Goal: Entertainment & Leisure: Consume media (video, audio)

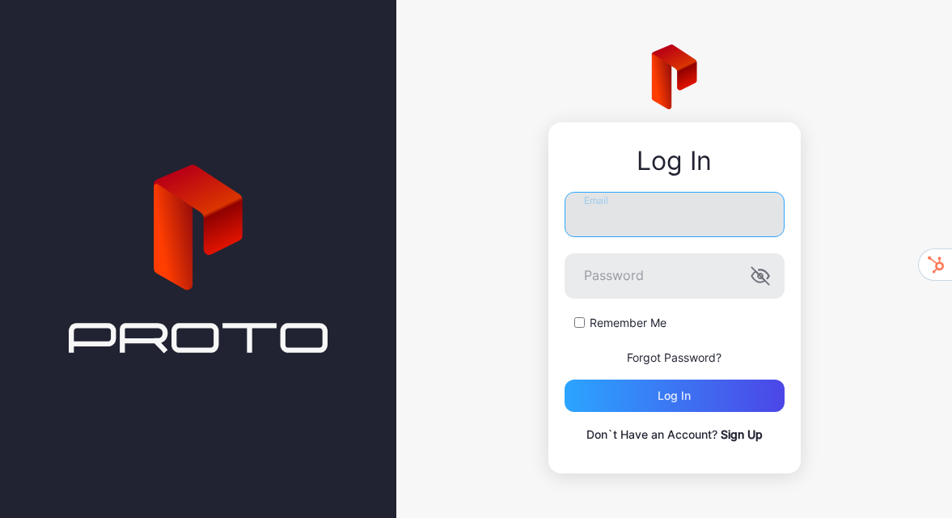
click at [622, 204] on input "Email" at bounding box center [675, 214] width 220 height 45
type input "**********"
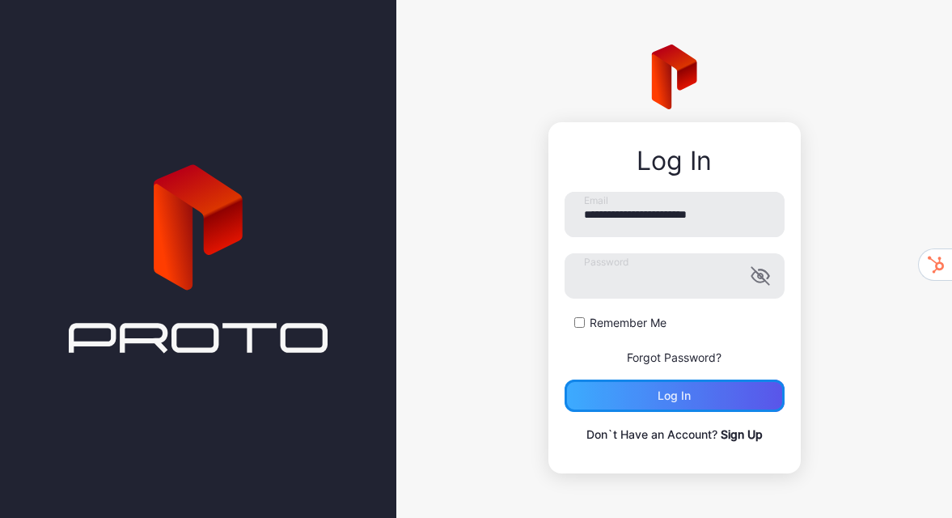
click at [699, 392] on div "Log in" at bounding box center [675, 396] width 220 height 32
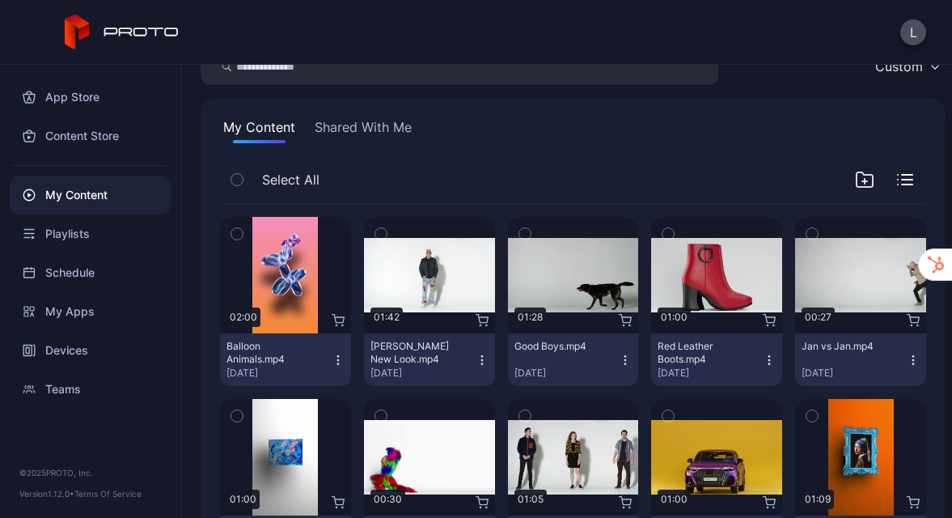
scroll to position [77, 0]
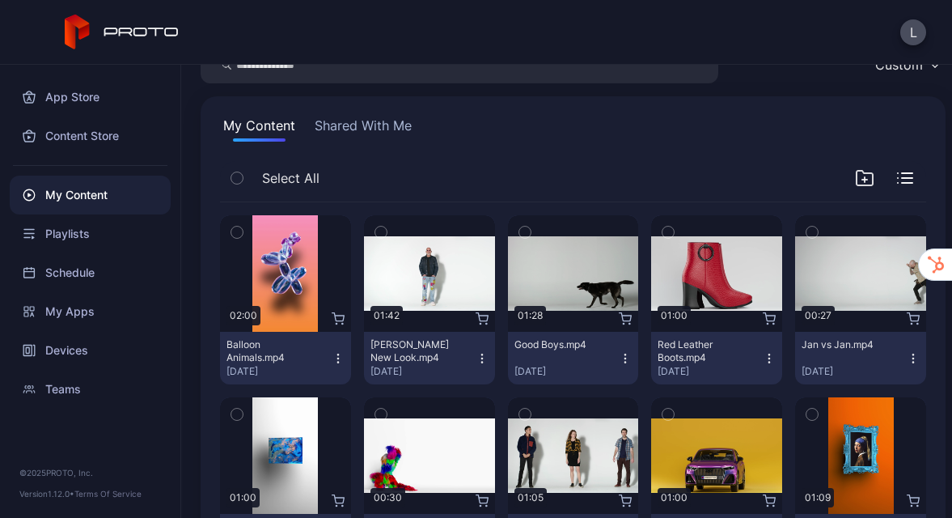
click at [481, 362] on icon "button" at bounding box center [481, 362] width 1 height 1
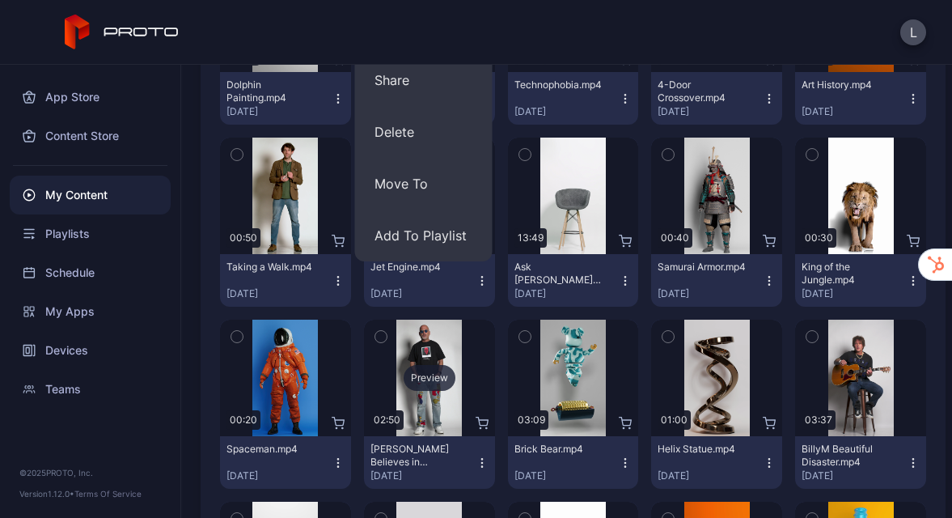
scroll to position [583, 0]
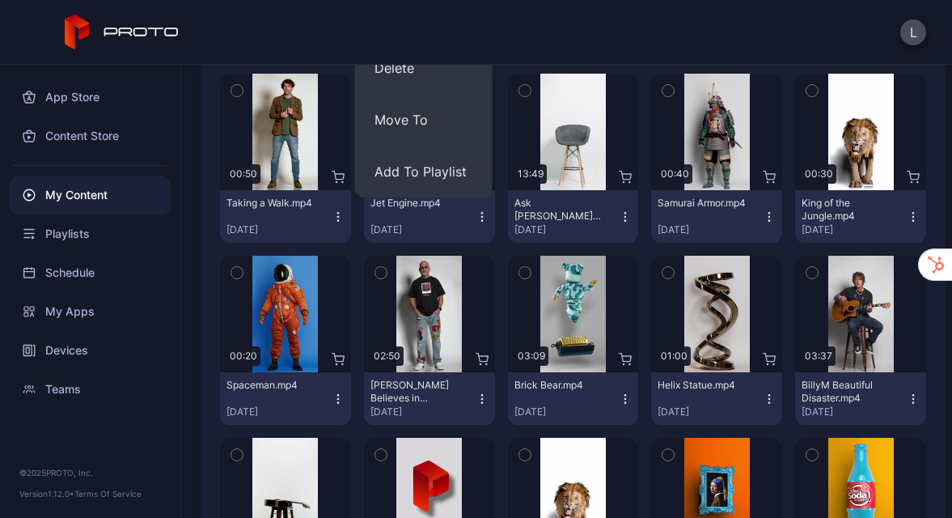
click at [476, 393] on icon "button" at bounding box center [482, 398] width 13 height 13
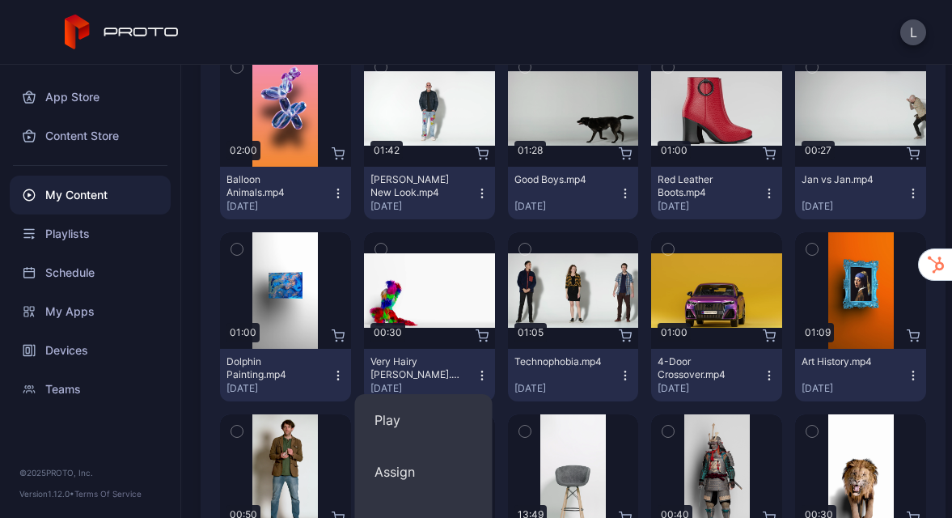
scroll to position [239, 0]
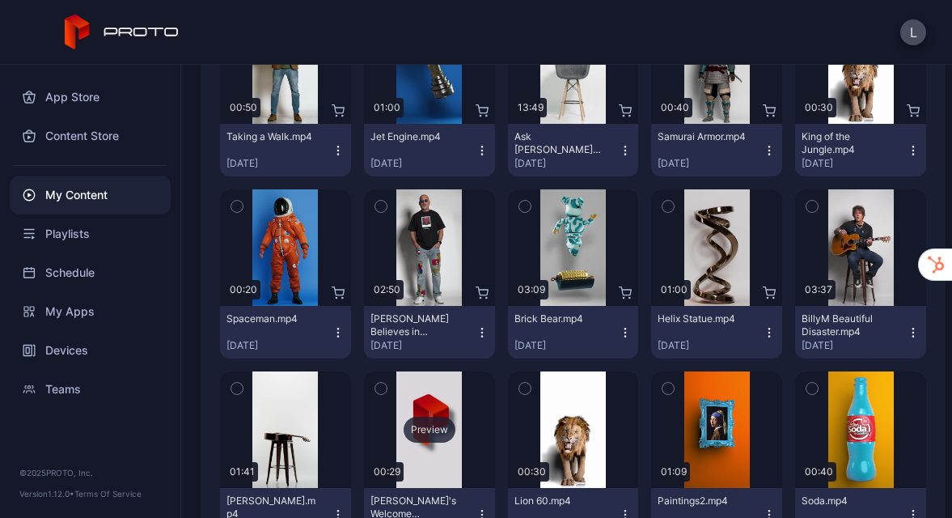
scroll to position [671, 0]
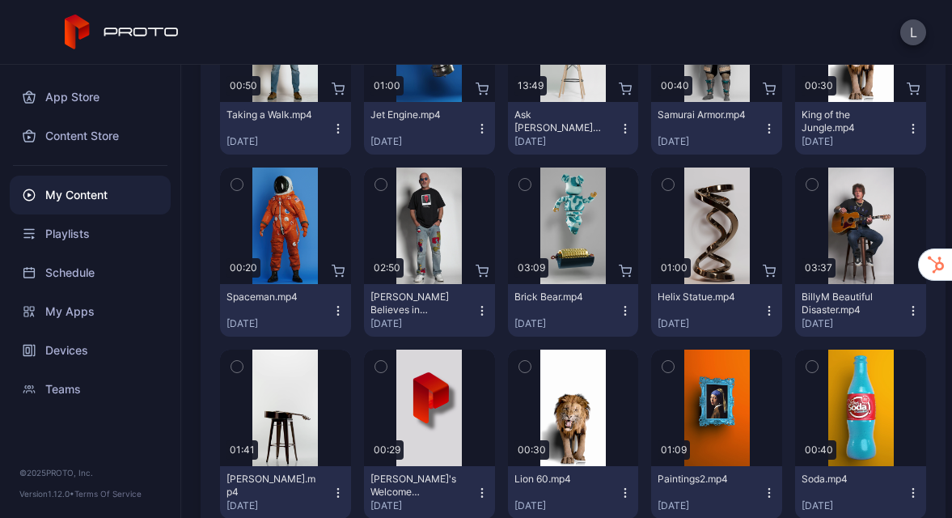
click at [476, 309] on icon "button" at bounding box center [482, 310] width 13 height 13
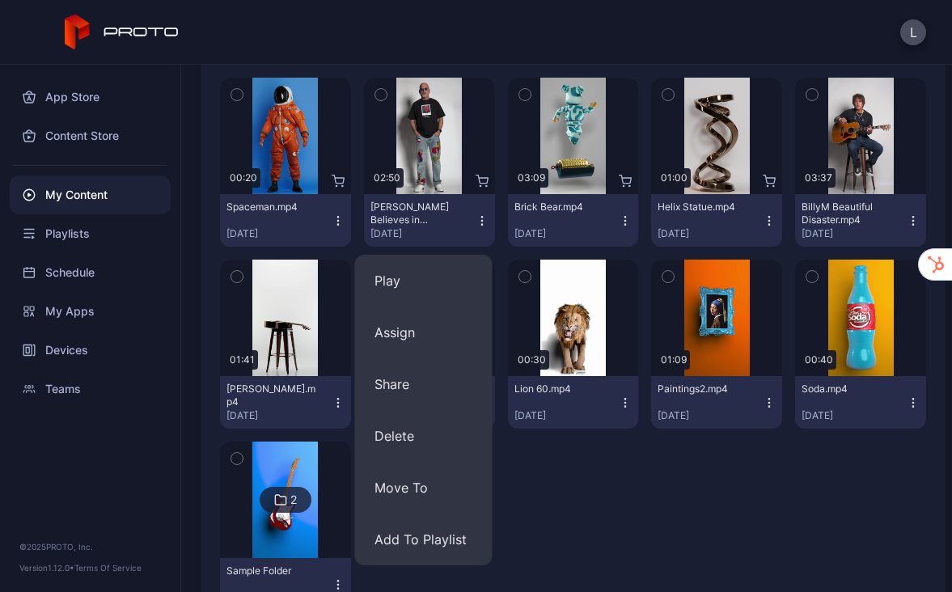
scroll to position [763, 0]
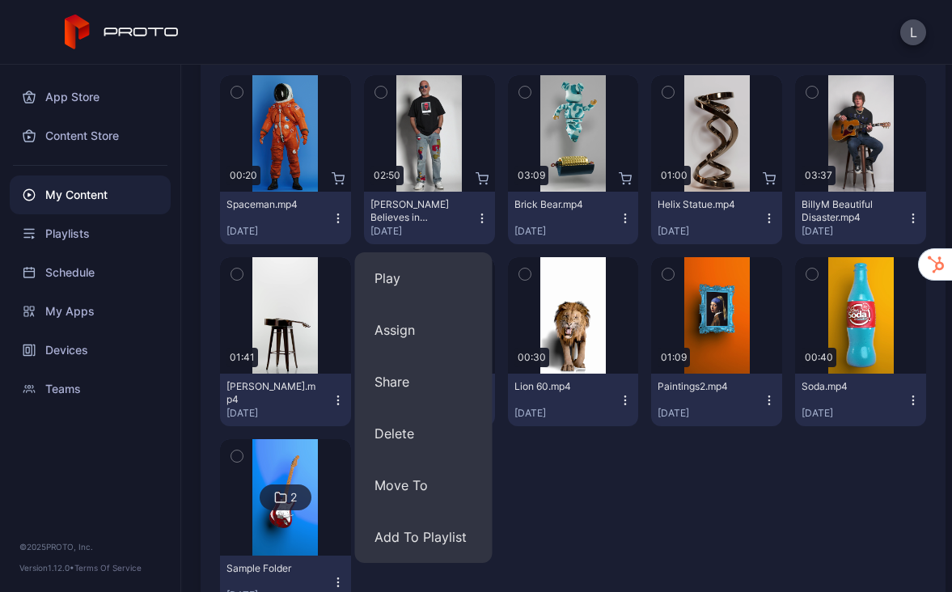
click at [476, 217] on icon "button" at bounding box center [482, 218] width 13 height 13
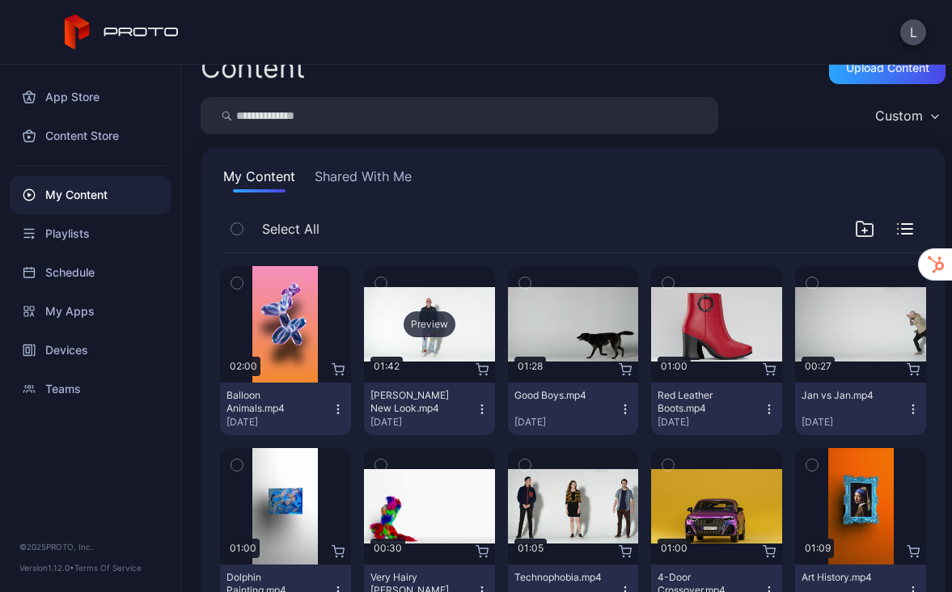
scroll to position [0, 0]
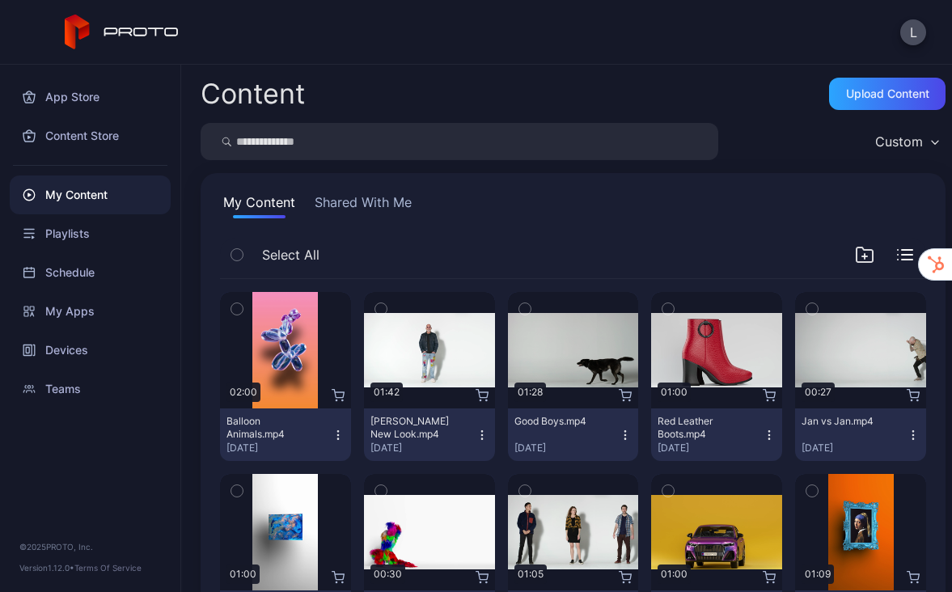
click at [375, 197] on button "Shared With Me" at bounding box center [364, 206] width 104 height 26
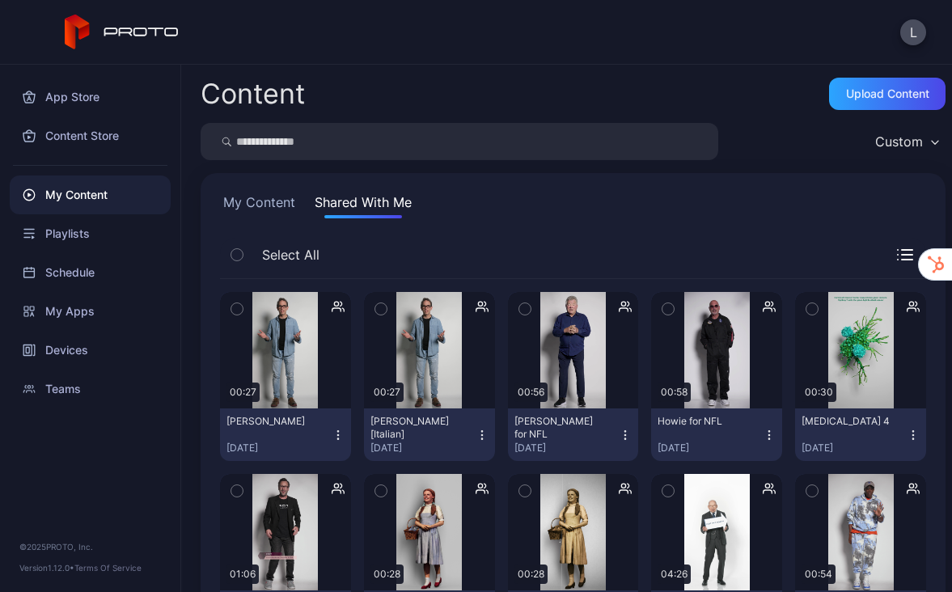
click at [619, 433] on icon "button" at bounding box center [625, 435] width 13 height 13
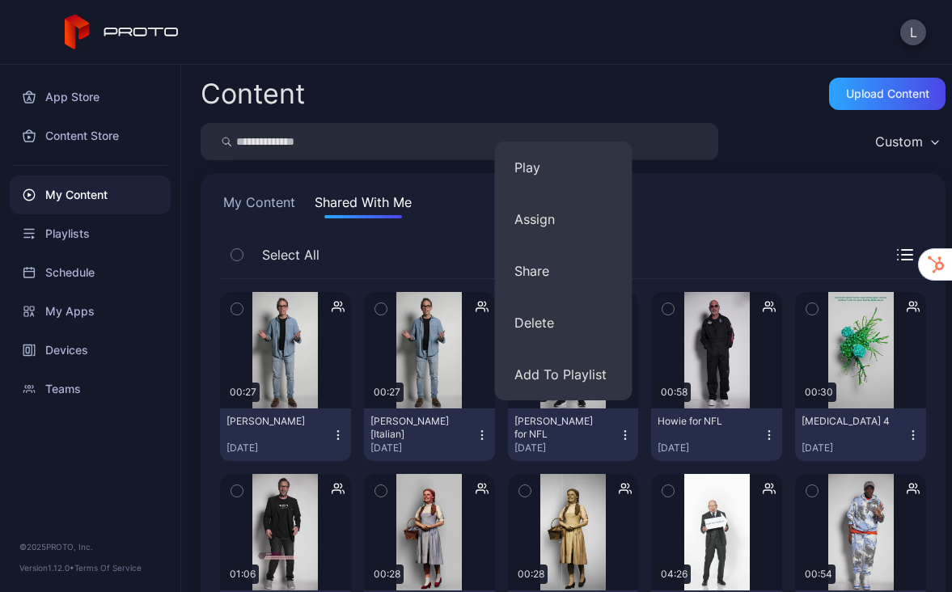
click at [619, 430] on icon "button" at bounding box center [625, 435] width 13 height 13
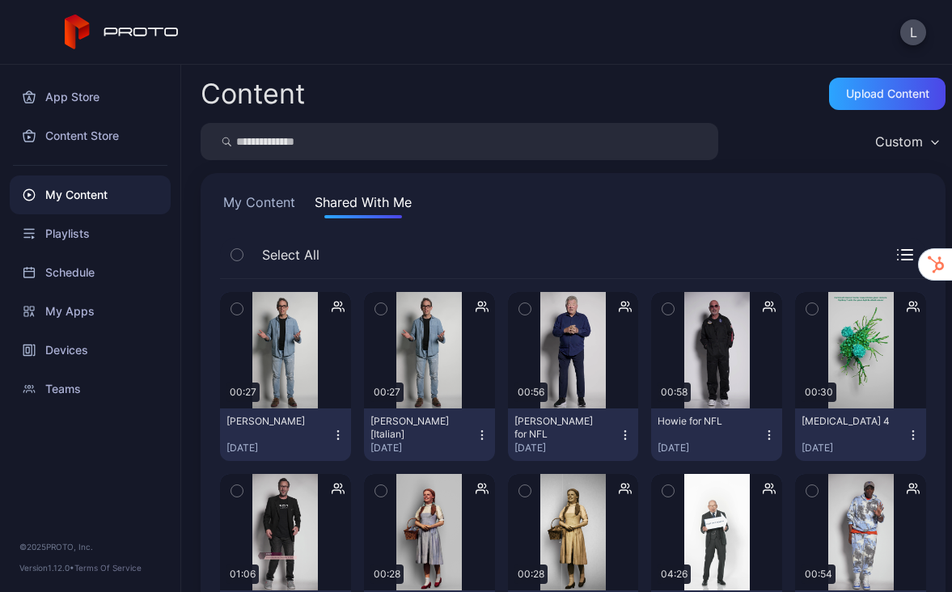
click at [763, 434] on icon "button" at bounding box center [769, 435] width 13 height 13
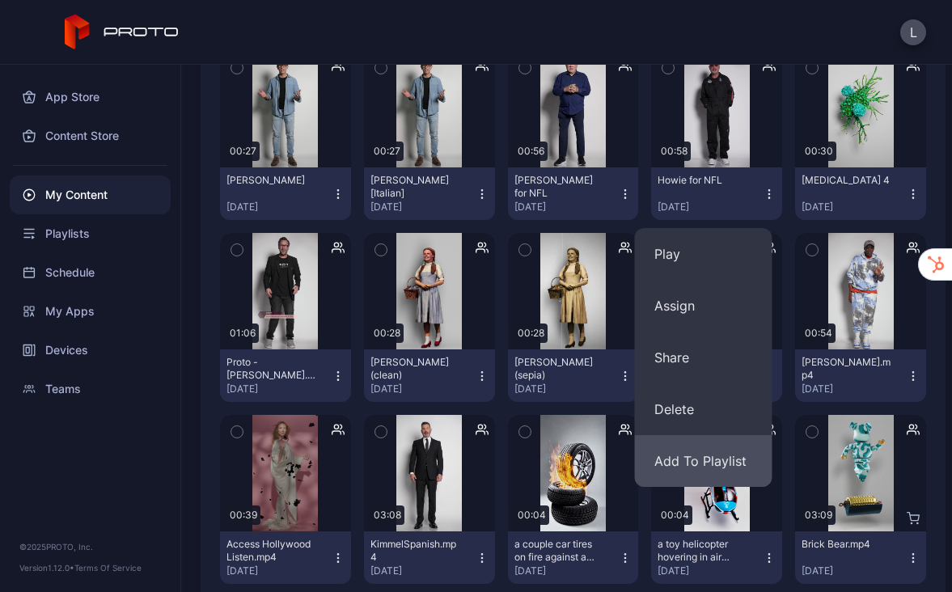
scroll to position [248, 0]
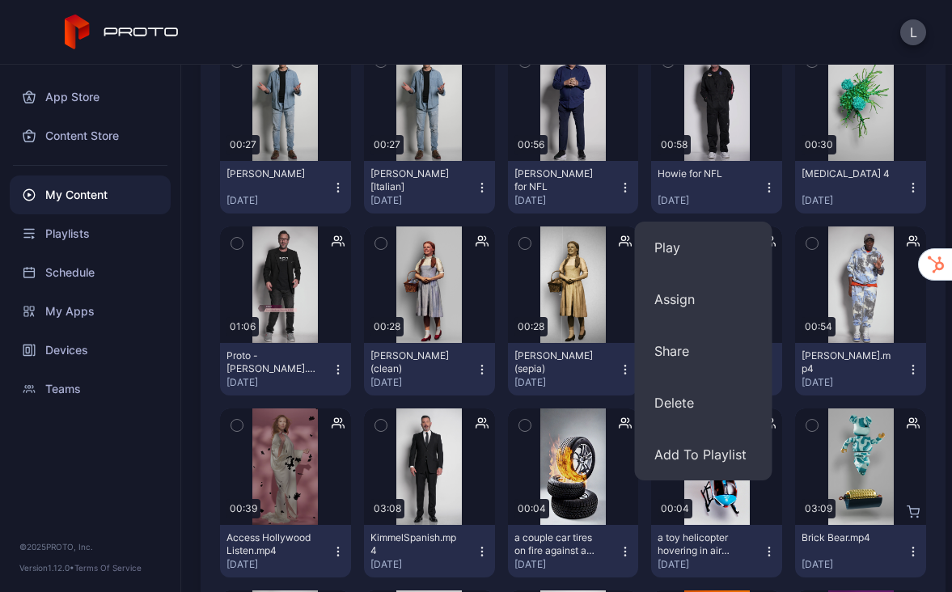
click at [491, 239] on div "Preview 00:27 [PERSON_NAME] [DATE] Preview 00:27 [PERSON_NAME] [Italian] [DATE]…" at bounding box center [573, 584] width 706 height 1105
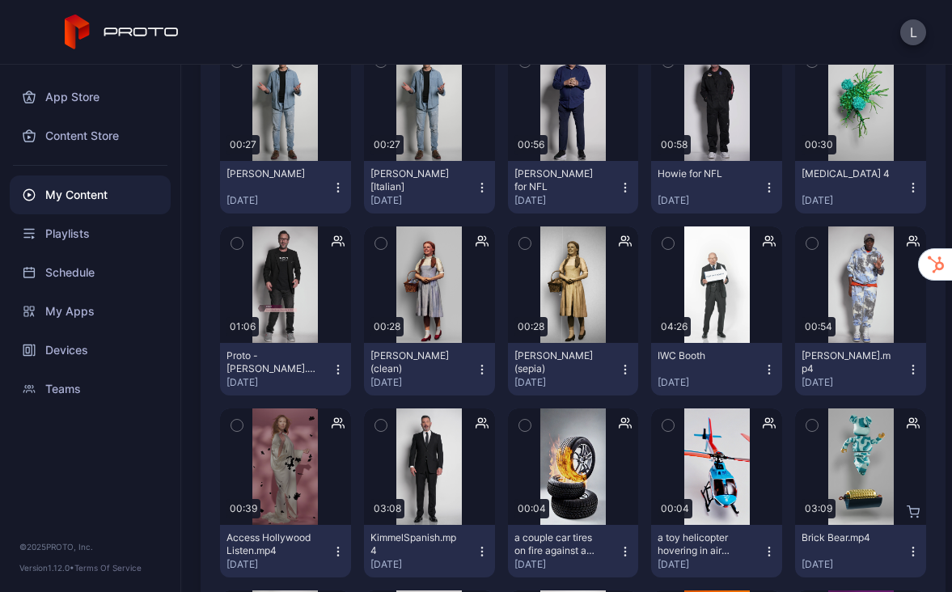
click at [332, 366] on icon "button" at bounding box center [338, 369] width 13 height 13
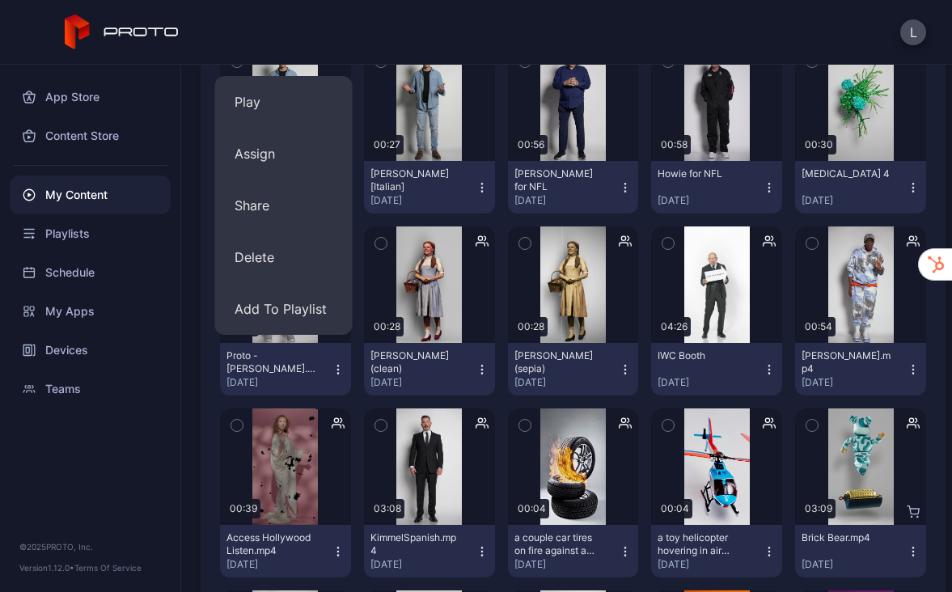
click at [335, 369] on icon "button" at bounding box center [338, 369] width 13 height 13
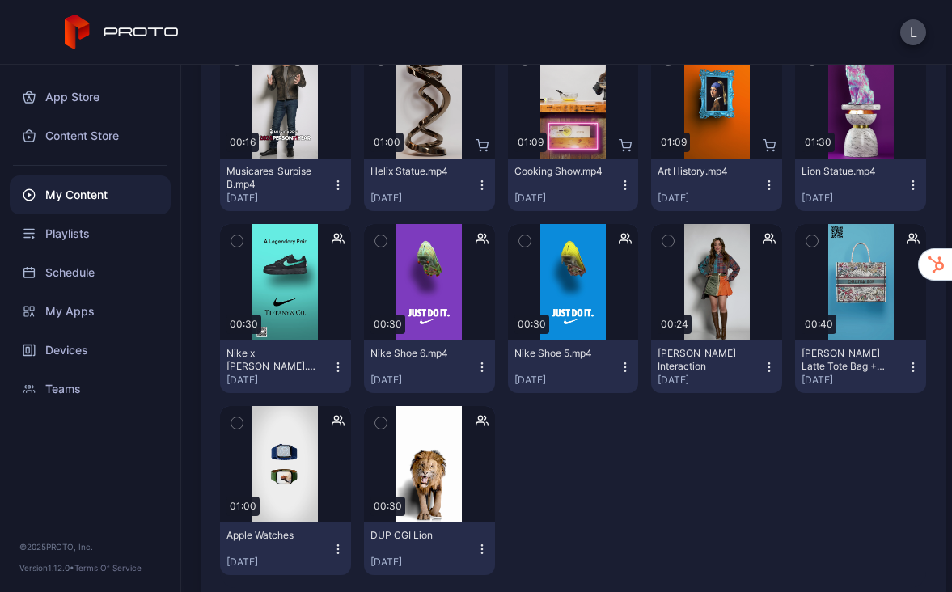
scroll to position [825, 0]
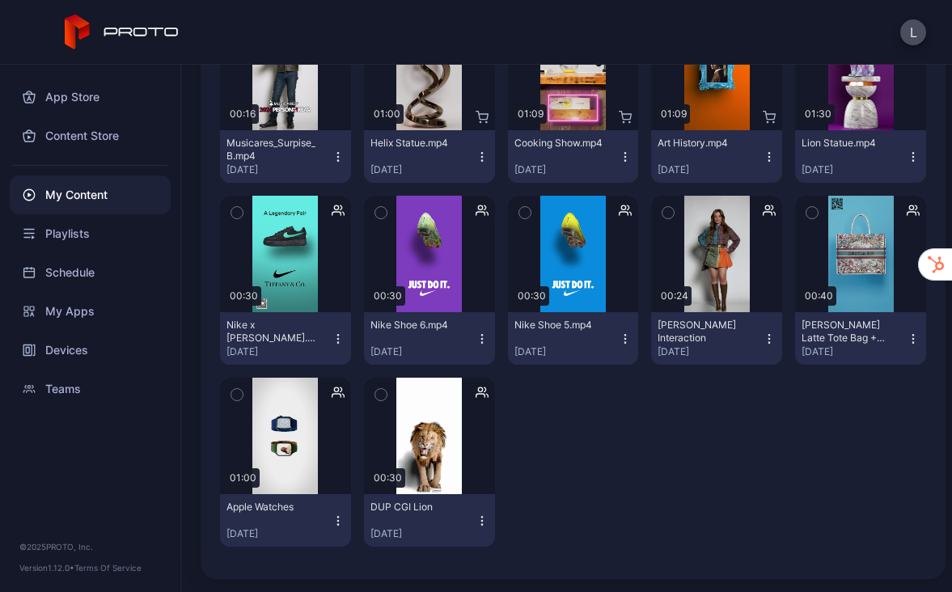
click at [770, 339] on icon "button" at bounding box center [770, 338] width 1 height 1
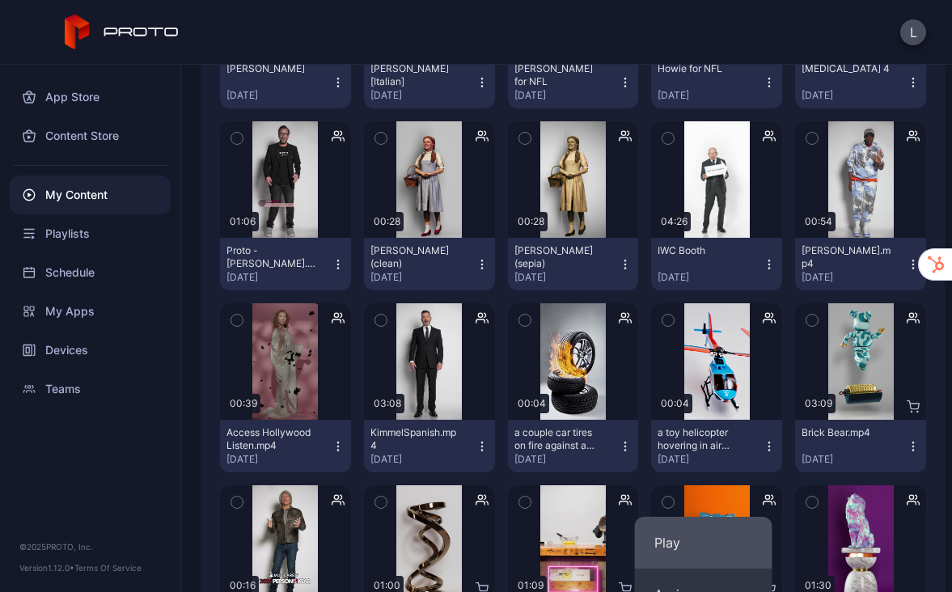
scroll to position [0, 0]
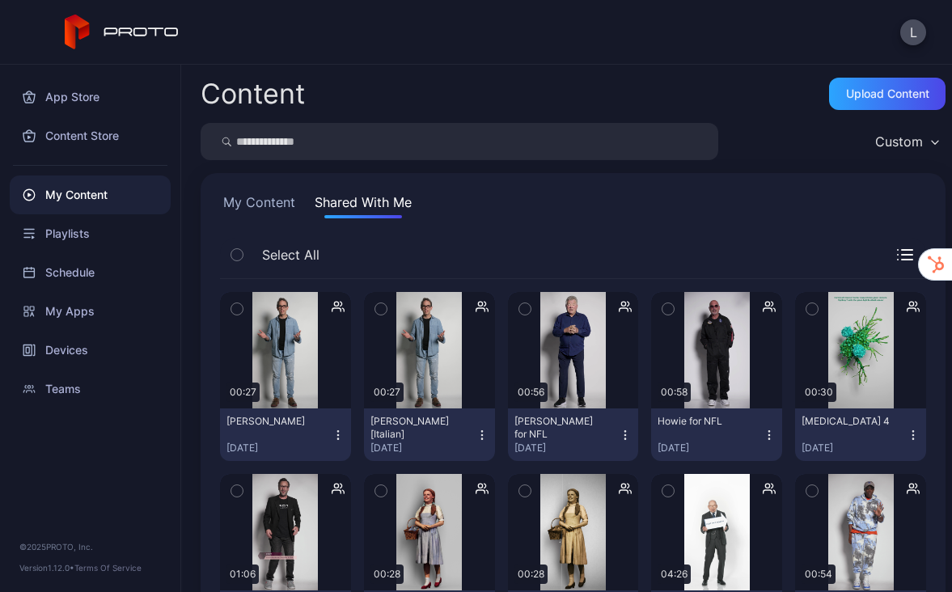
click at [260, 202] on button "My Content" at bounding box center [259, 206] width 78 height 26
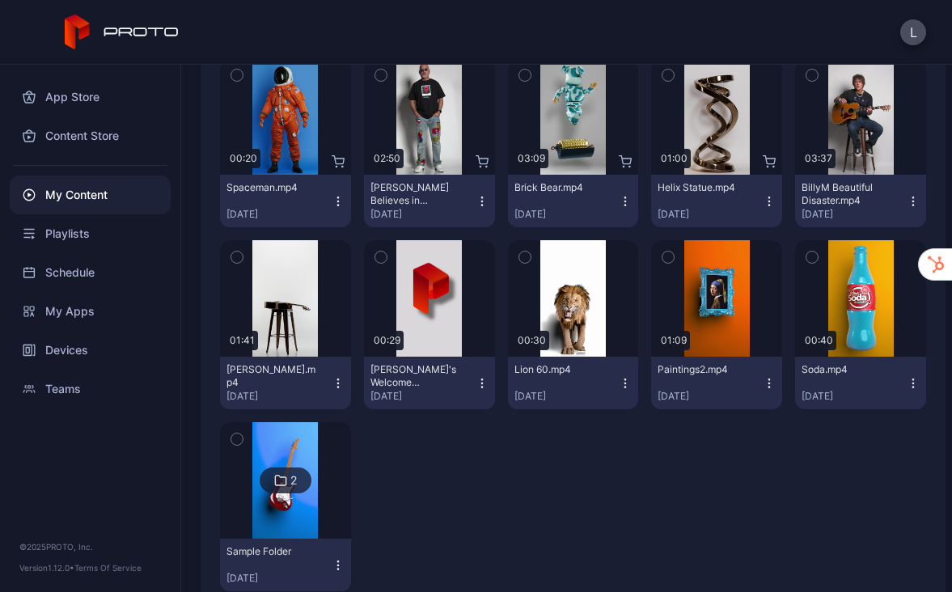
scroll to position [794, 0]
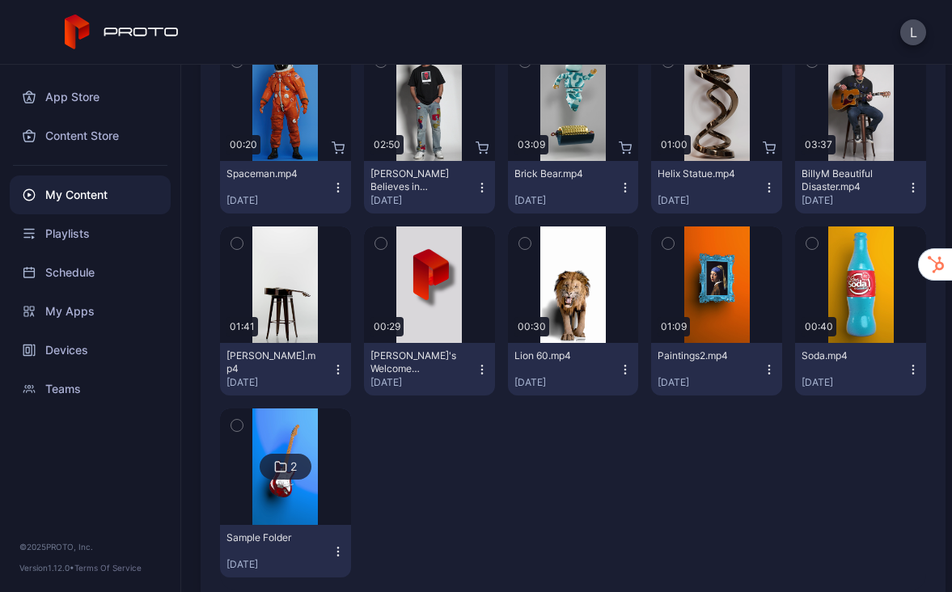
click at [619, 367] on icon "button" at bounding box center [625, 369] width 13 height 13
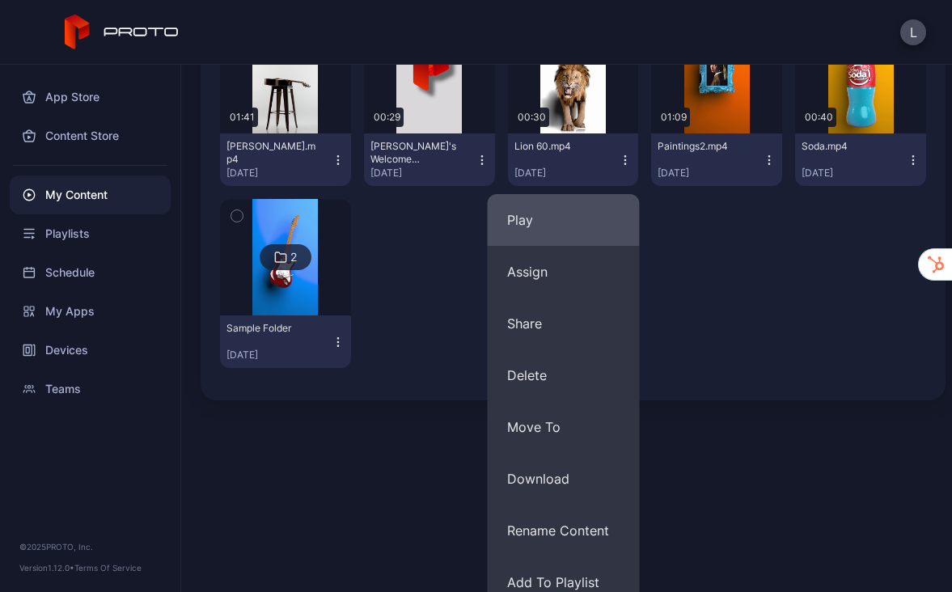
scroll to position [1071, 0]
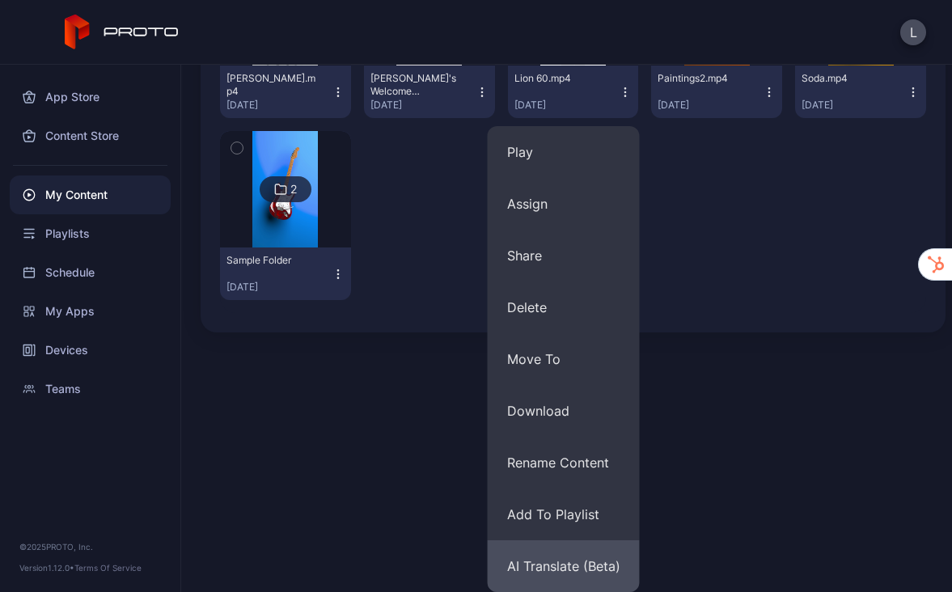
click at [566, 517] on button "AI Translate (Beta)" at bounding box center [564, 567] width 152 height 52
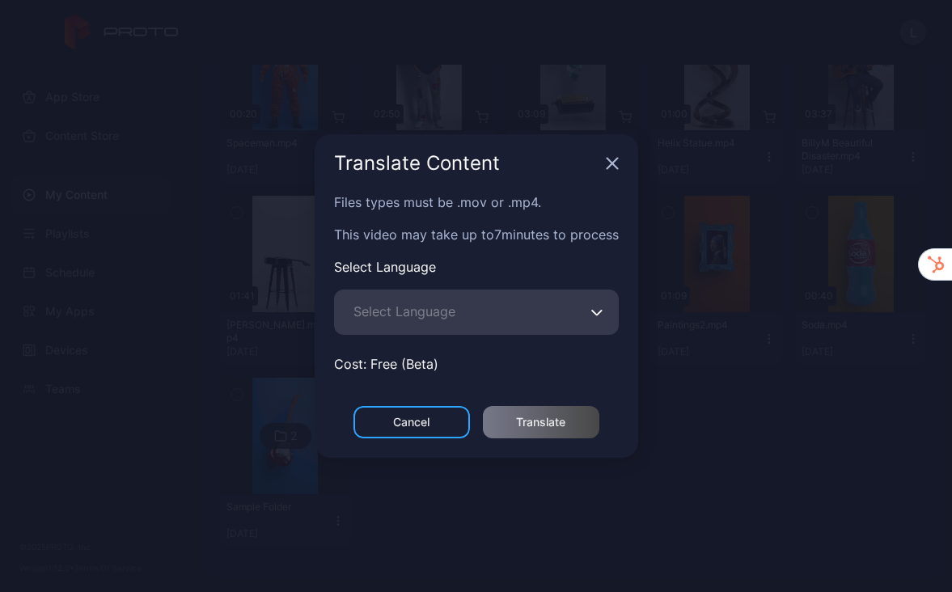
click at [596, 316] on button "Select Language" at bounding box center [598, 312] width 13 height 45
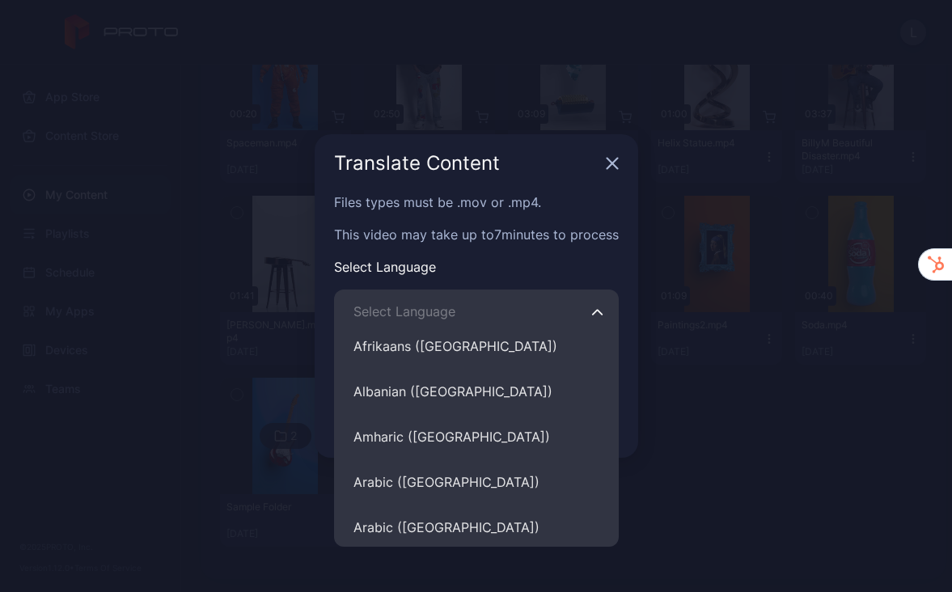
scroll to position [1473, 0]
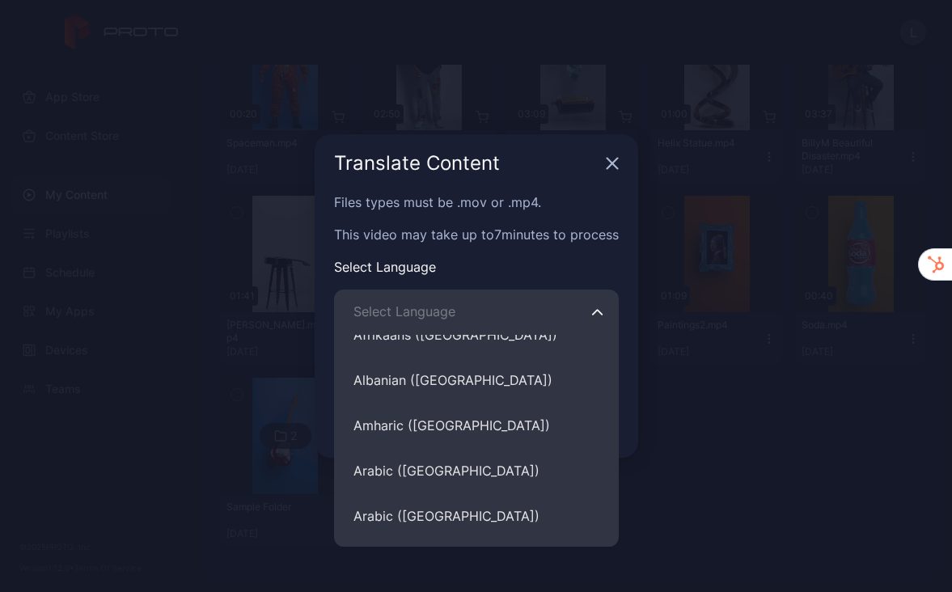
click at [611, 163] on icon "button" at bounding box center [612, 163] width 13 height 13
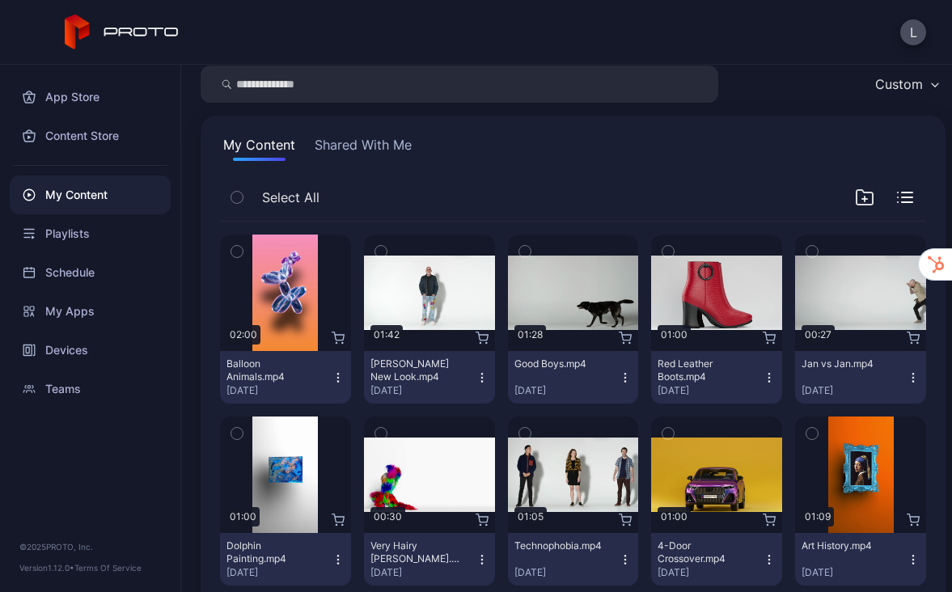
scroll to position [0, 0]
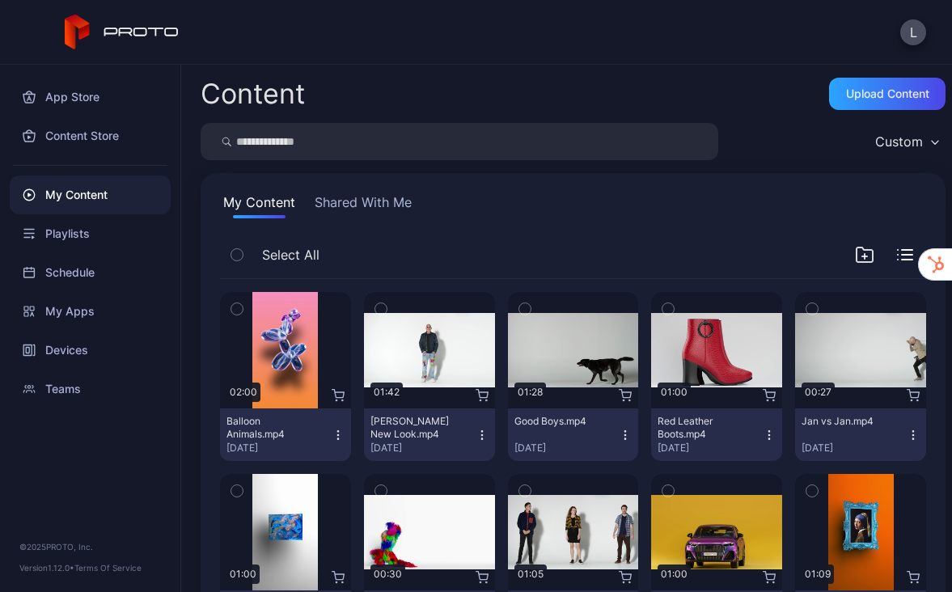
click at [393, 201] on button "Shared With Me" at bounding box center [364, 206] width 104 height 26
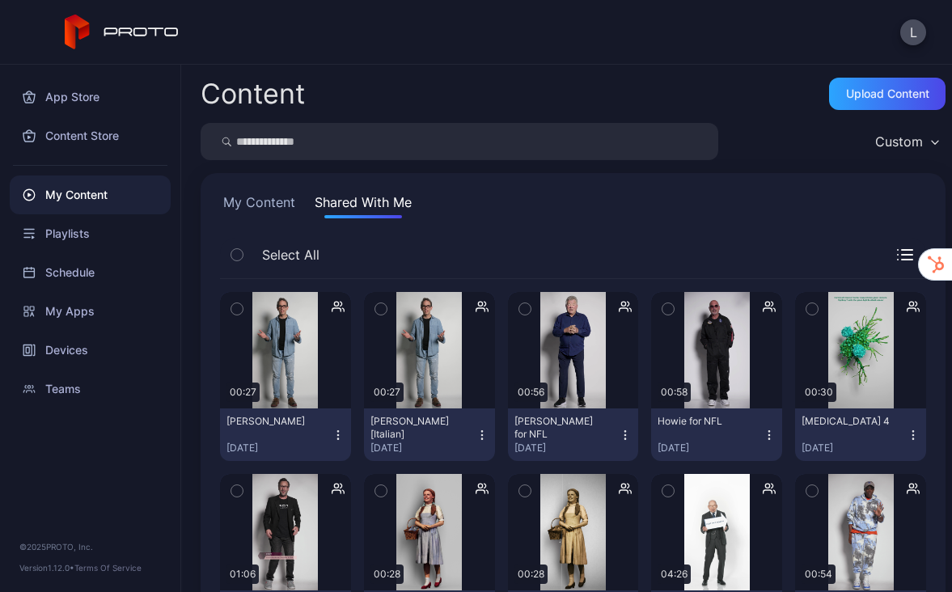
click at [276, 199] on button "My Content" at bounding box center [259, 206] width 78 height 26
